Goal: Obtain resource: Obtain resource

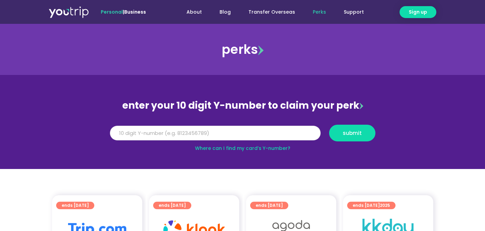
click at [285, 130] on input "Y Number" at bounding box center [215, 133] width 211 height 15
paste input "-8106943853"
click at [356, 132] on span "submit" at bounding box center [352, 132] width 19 height 5
click at [118, 136] on input "-8106943853" at bounding box center [215, 133] width 211 height 15
type input "8106943853"
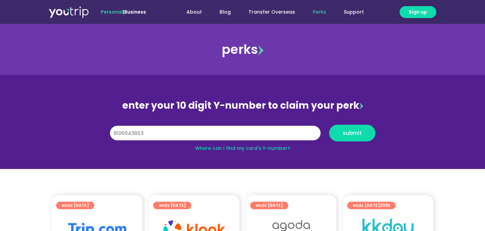
click at [329, 124] on button "submit" at bounding box center [352, 132] width 46 height 17
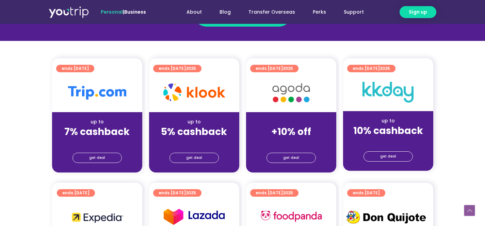
scroll to position [127, 0]
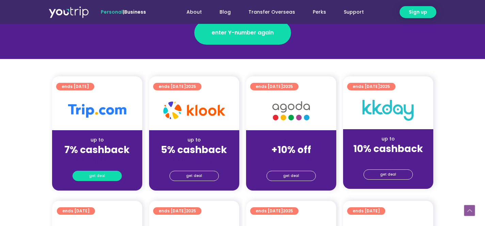
click at [89, 178] on link "get deal" at bounding box center [96, 175] width 49 height 10
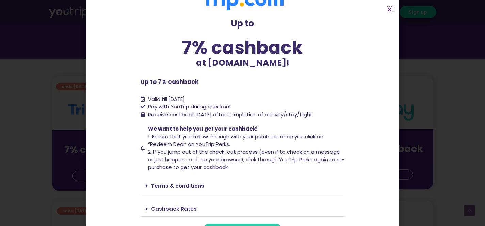
scroll to position [34, 0]
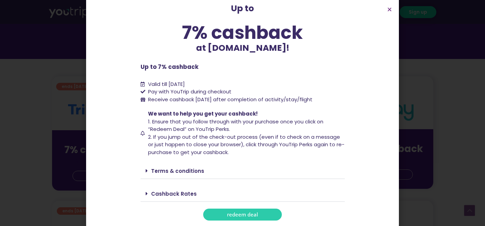
click at [173, 192] on link "Cashback Rates" at bounding box center [174, 193] width 46 height 7
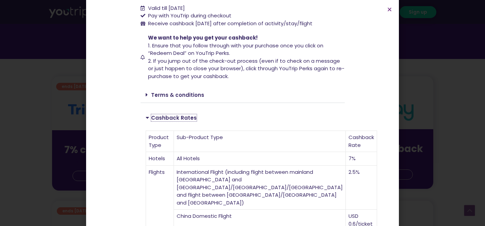
scroll to position [102, 0]
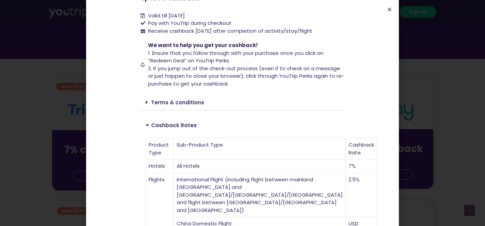
click at [188, 105] on link "Terms & conditions" at bounding box center [177, 102] width 53 height 7
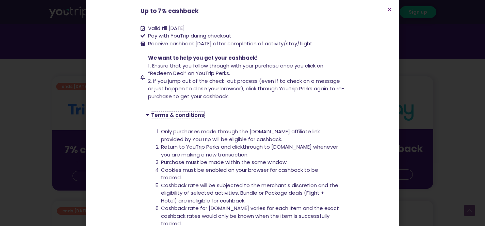
scroll to position [0, 0]
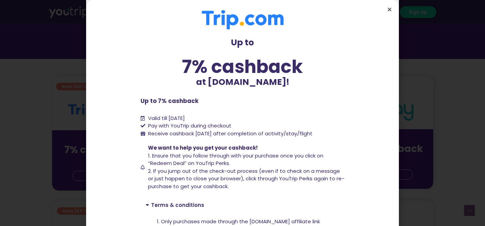
click at [389, 10] on icon "Close" at bounding box center [389, 9] width 5 height 5
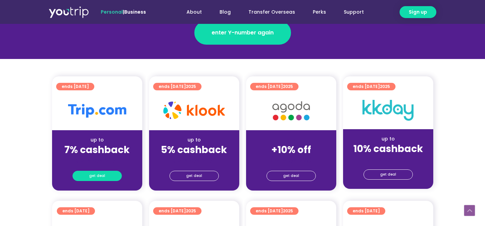
click at [103, 177] on span "get deal" at bounding box center [97, 176] width 16 height 10
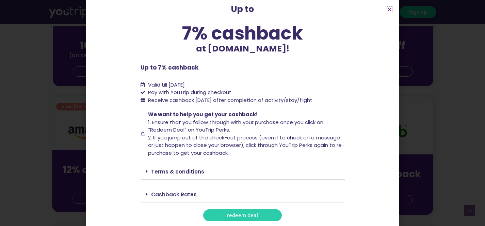
scroll to position [34, 0]
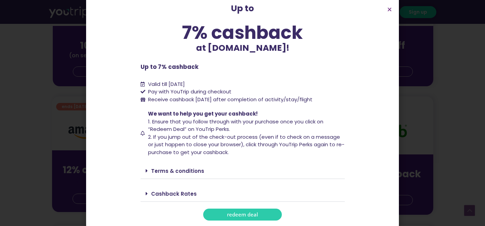
click at [179, 193] on link "Cashback Rates" at bounding box center [174, 193] width 46 height 7
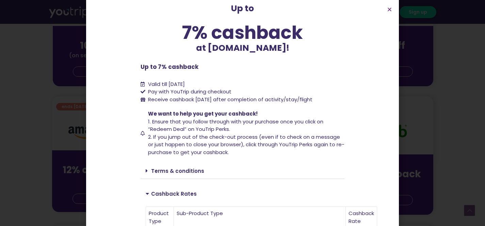
click at [187, 176] on div "Terms & conditions" at bounding box center [242, 171] width 204 height 16
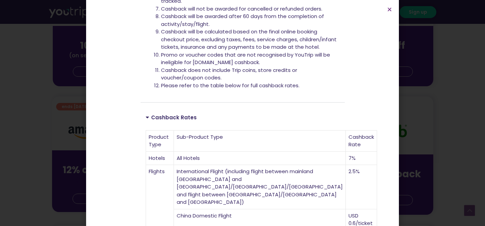
scroll to position [296, 0]
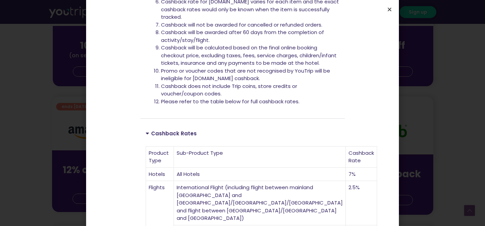
click at [388, 11] on icon "Close" at bounding box center [389, 9] width 5 height 5
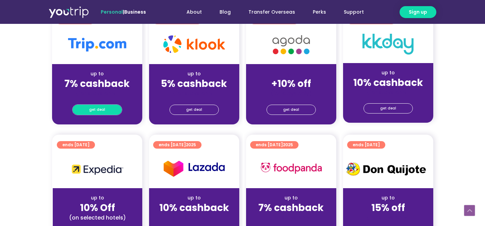
scroll to position [189, 0]
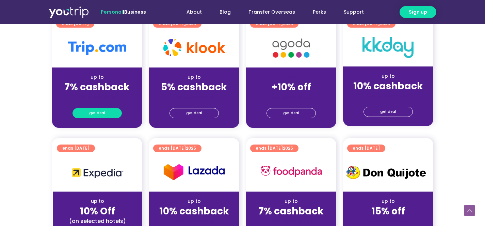
click at [96, 115] on span "get deal" at bounding box center [97, 113] width 16 height 10
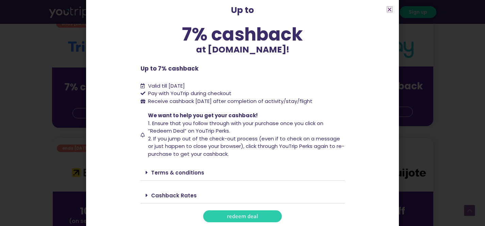
scroll to position [34, 0]
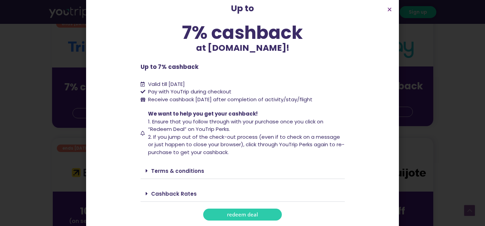
click at [173, 195] on link "Cashback Rates" at bounding box center [174, 193] width 46 height 7
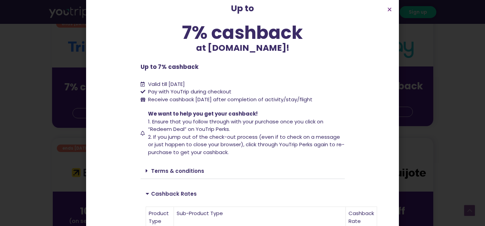
click at [179, 173] on link "Terms & conditions" at bounding box center [177, 170] width 53 height 7
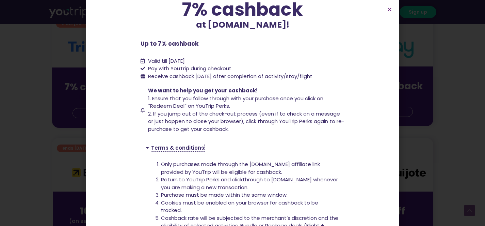
scroll to position [64, 0]
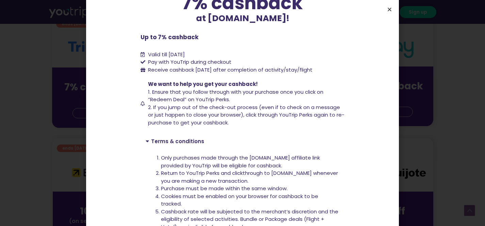
click at [388, 9] on icon "Close" at bounding box center [389, 9] width 5 height 5
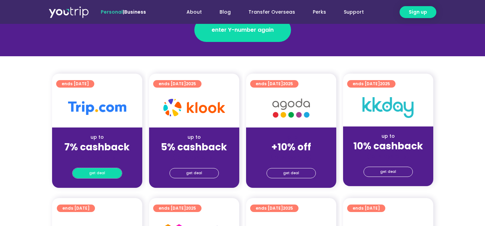
scroll to position [90, 0]
